Goal: Complete application form

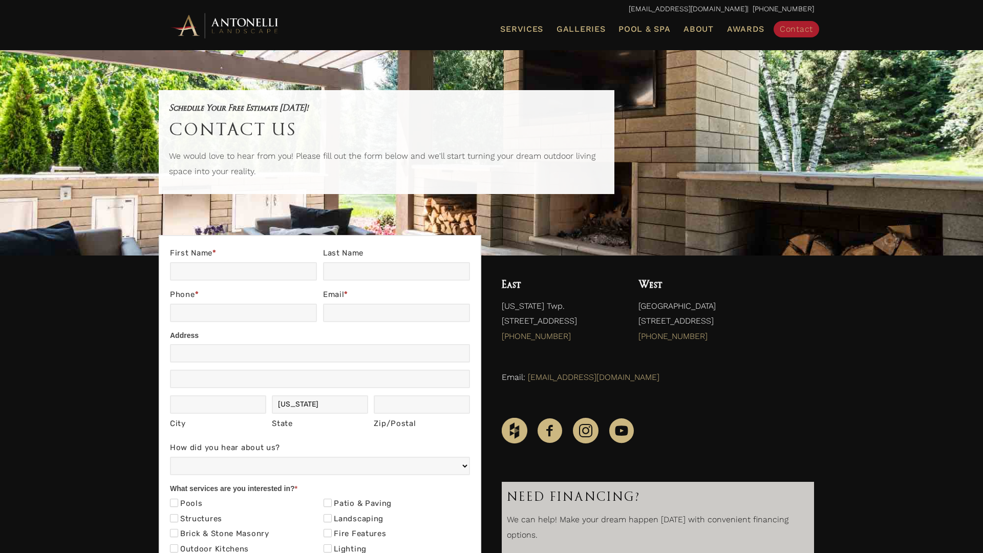
scroll to position [190, 0]
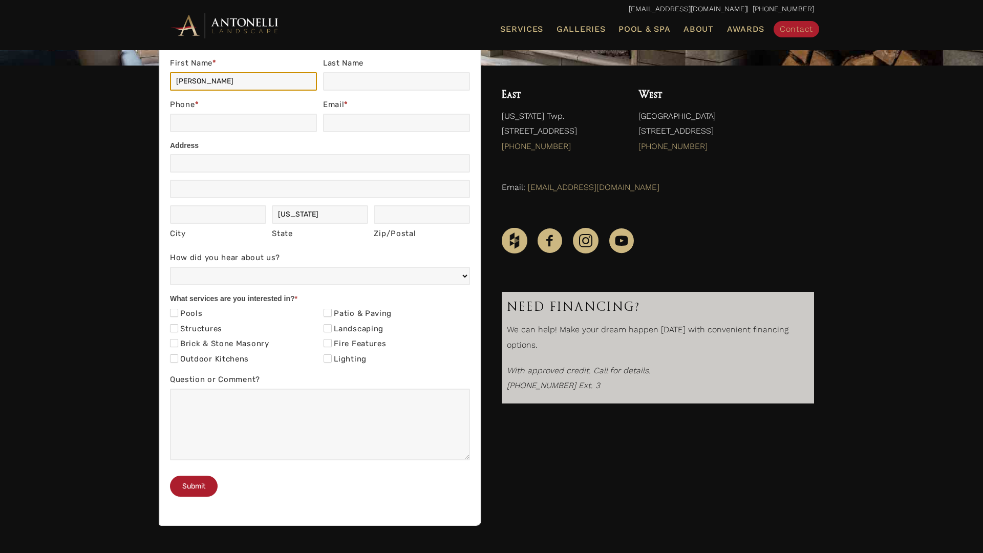
type input "[PERSON_NAME]"
type input "7734924059"
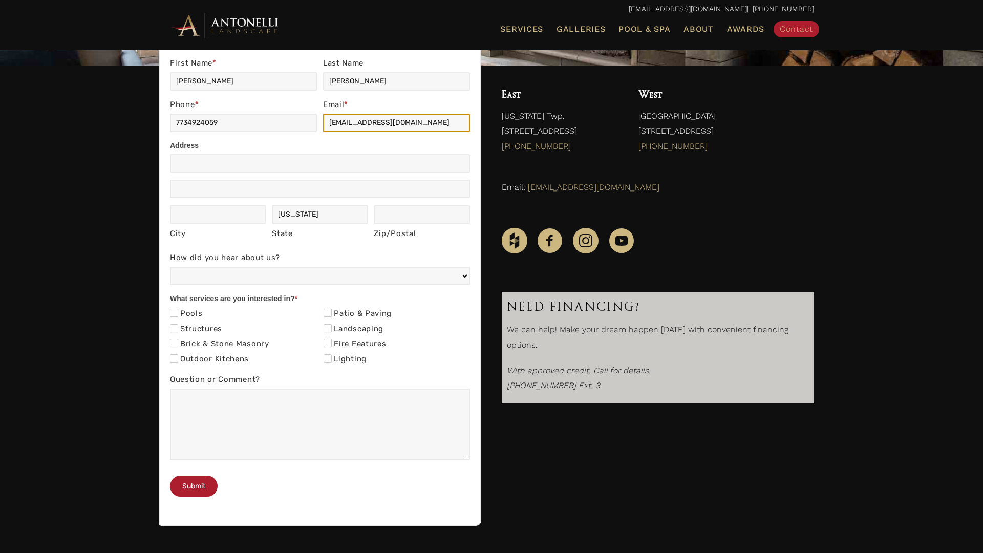
type input "[EMAIL_ADDRESS][DOMAIN_NAME]"
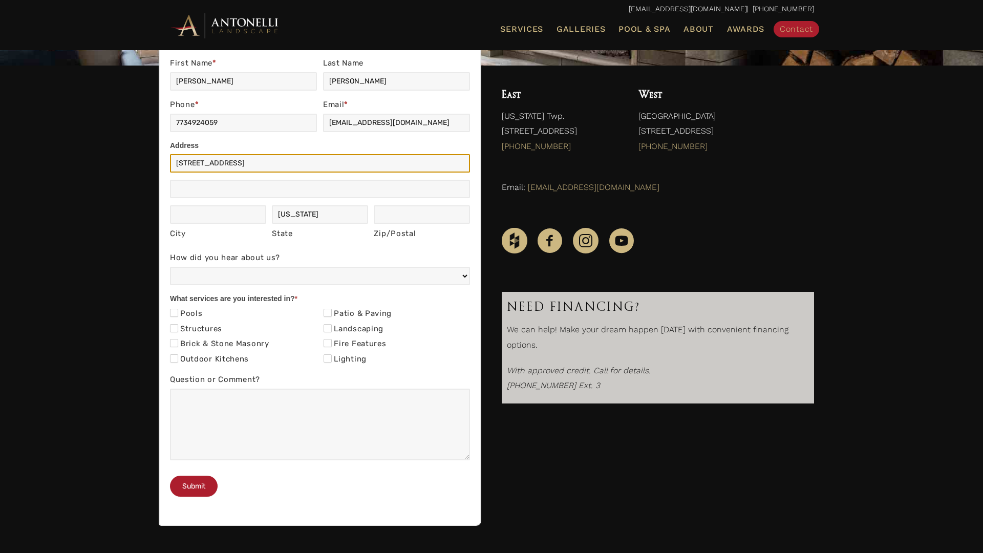
type input "[STREET_ADDRESS]"
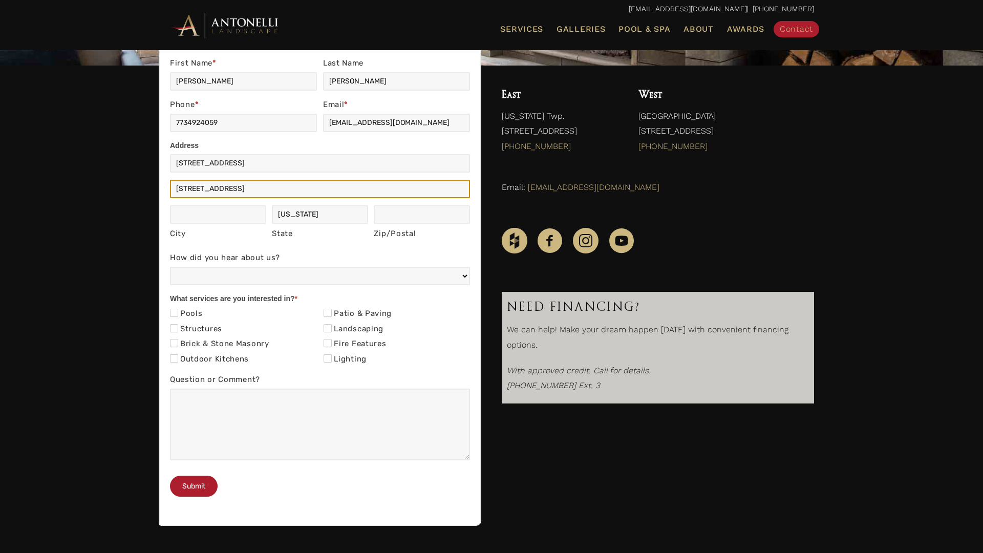
type input "[STREET_ADDRESS]"
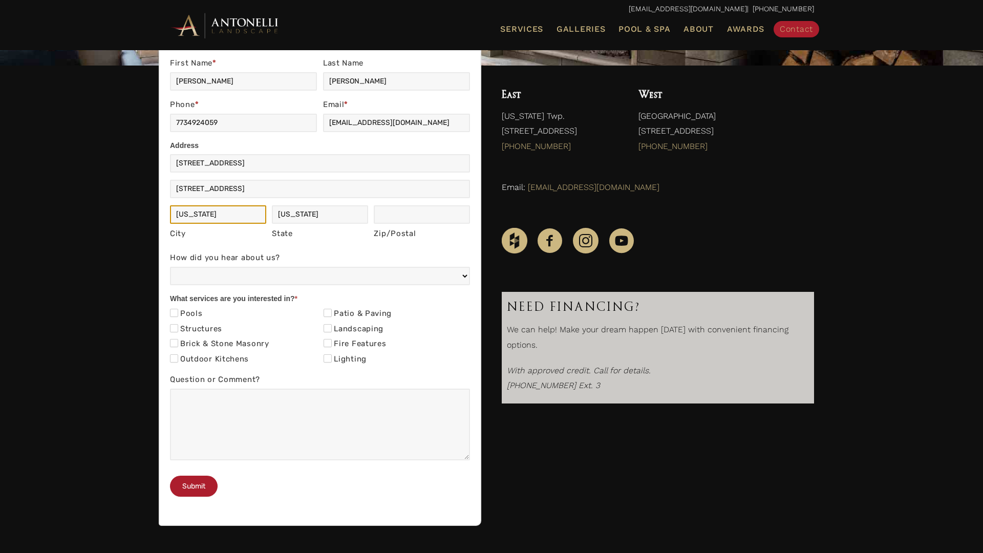
type input "[US_STATE]"
type input "NY"
type input "10101"
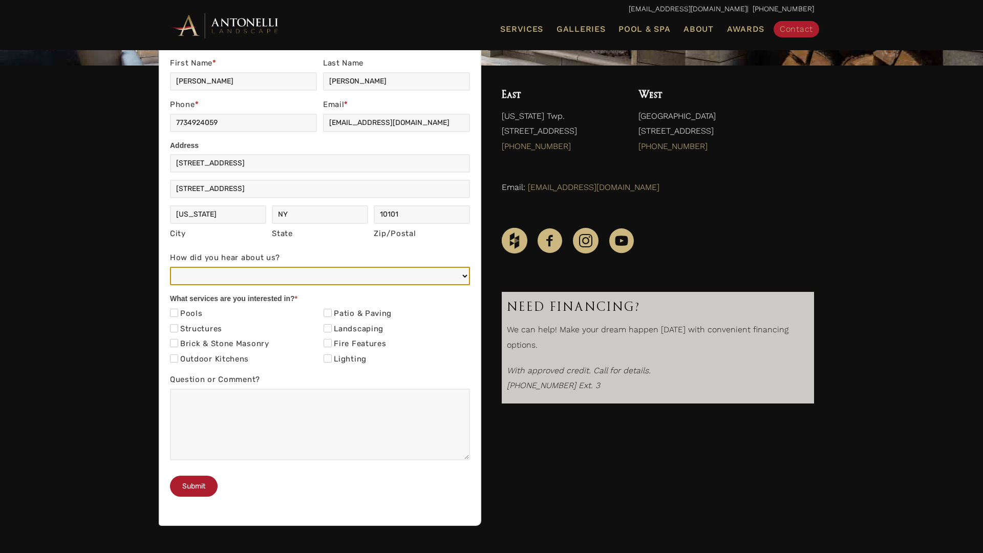
select select "Email or Newsletter"
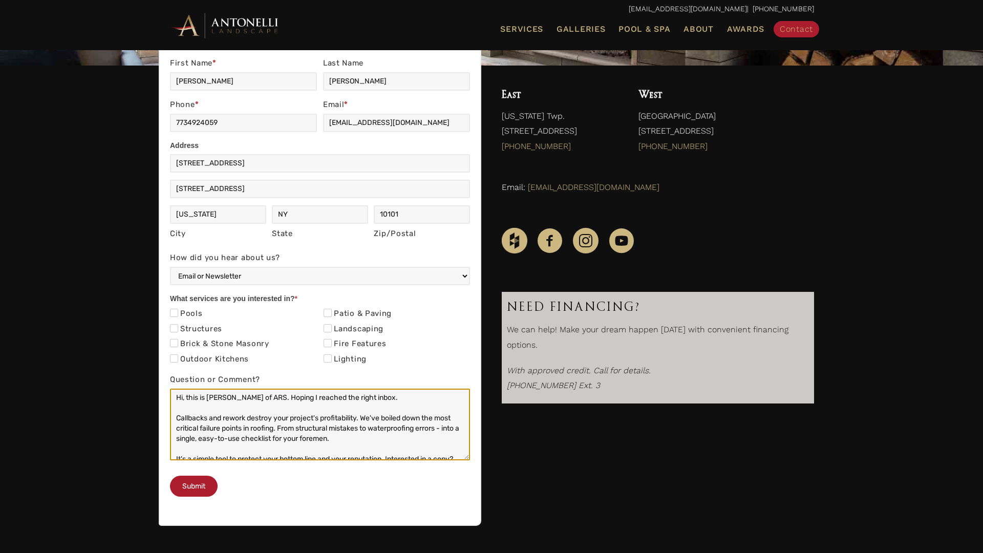
scroll to position [56, 0]
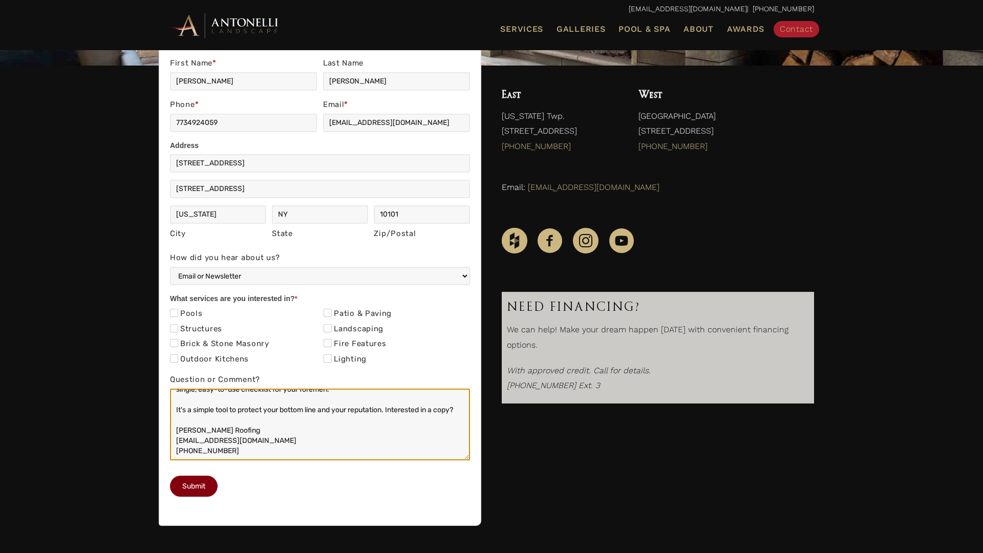
type textarea "Hi, this is [PERSON_NAME] of ARS. Hoping I reached the right inbox. Callbacks a…"
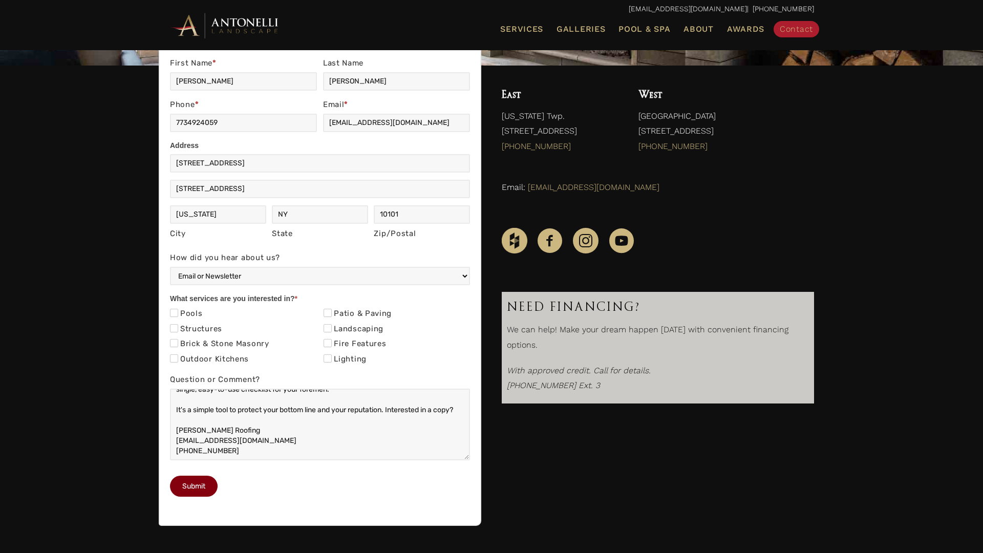
click at [194, 496] on button "Submit" at bounding box center [194, 485] width 48 height 21
